Goal: Find specific page/section: Find specific page/section

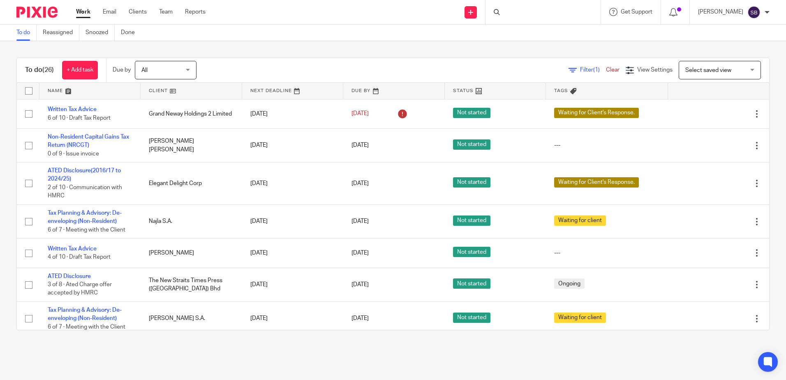
click at [520, 12] on div at bounding box center [543, 12] width 115 height 24
click at [530, 11] on input "Search" at bounding box center [539, 13] width 74 height 7
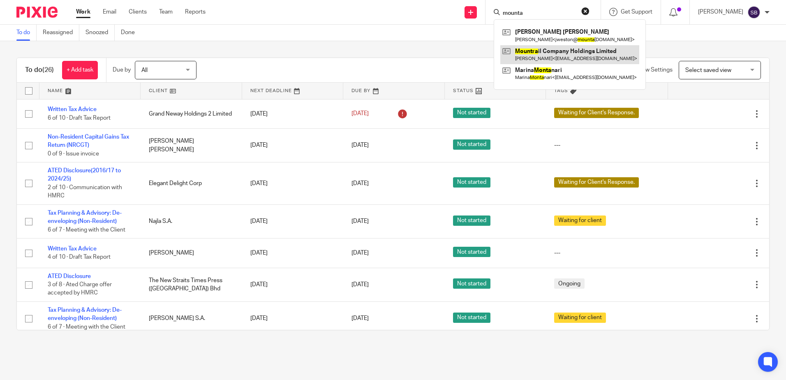
type input "mounta"
click at [558, 51] on link at bounding box center [569, 54] width 139 height 19
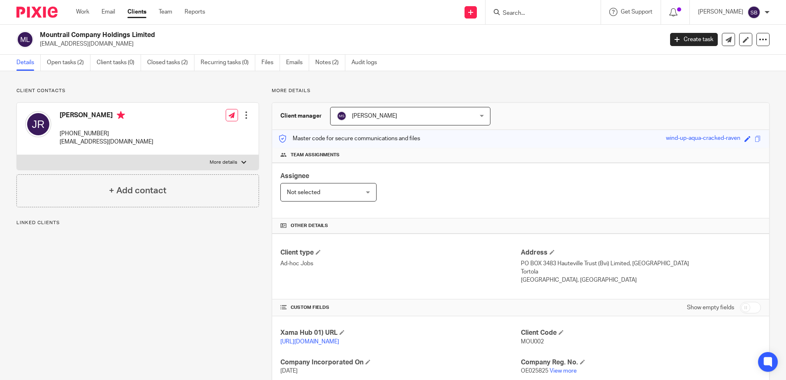
drag, startPoint x: 173, startPoint y: 35, endPoint x: 37, endPoint y: 32, distance: 135.7
click at [37, 32] on div "Mountrail Company Holdings Limited [EMAIL_ADDRESS][DOMAIN_NAME]" at bounding box center [337, 39] width 642 height 17
copy h2 "Mountrail Company Holdings Limited"
